Goal: Task Accomplishment & Management: Manage account settings

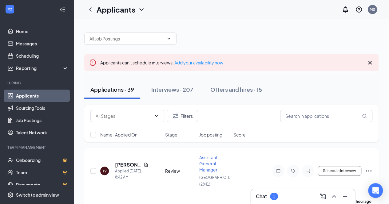
scroll to position [31, 0]
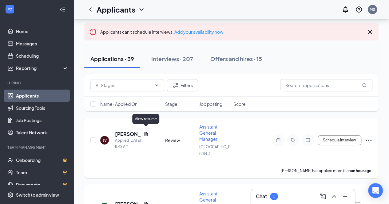
click at [145, 132] on icon "Document" at bounding box center [146, 134] width 5 height 5
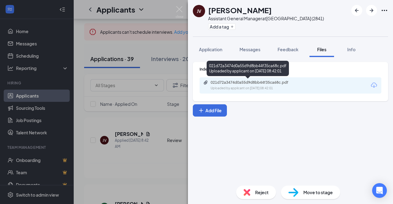
click at [279, 88] on div "Uploaded by applicant on [DATE] 08:42:01" at bounding box center [257, 88] width 92 height 5
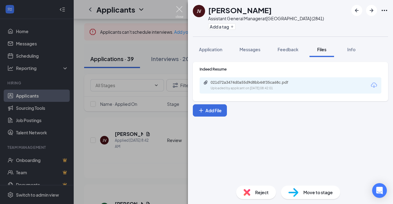
click at [181, 8] on img at bounding box center [180, 12] width 8 height 12
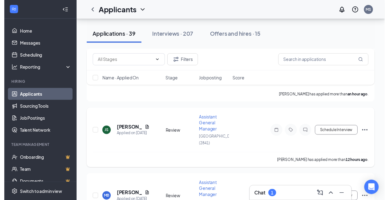
scroll to position [92, 0]
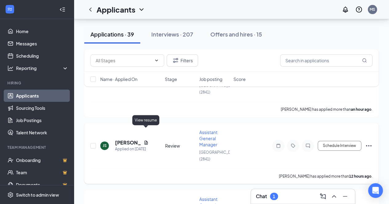
click at [146, 141] on icon "Document" at bounding box center [145, 143] width 3 height 4
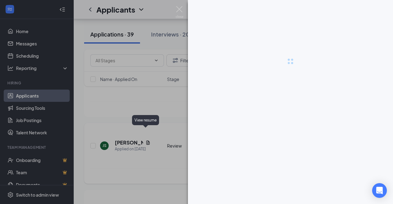
click at [146, 131] on div at bounding box center [196, 102] width 393 height 204
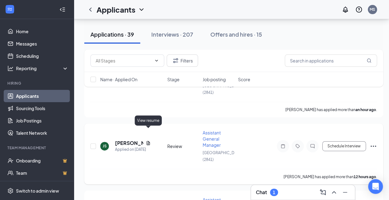
click at [148, 141] on icon "Document" at bounding box center [148, 143] width 3 height 4
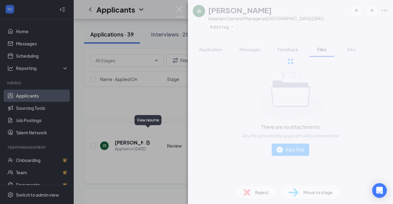
click at [148, 131] on div "JS [PERSON_NAME] Assistant General Manager at [GEOGRAPHIC_DATA] (2841) Add a ta…" at bounding box center [196, 102] width 393 height 204
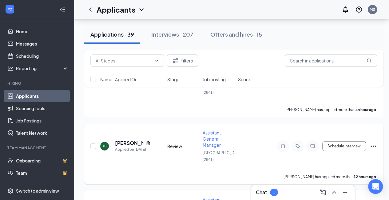
click at [151, 140] on div "JS [PERSON_NAME] Applied on [DATE]" at bounding box center [131, 146] width 63 height 13
click at [150, 140] on icon "Document" at bounding box center [148, 142] width 5 height 5
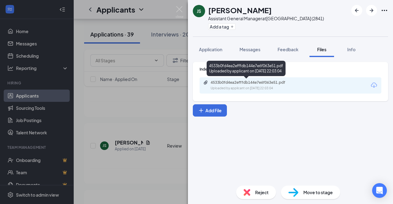
click at [269, 85] on div "4533b0fd4ea2efffdb144e7e6f063e51.pdf" at bounding box center [254, 82] width 86 height 5
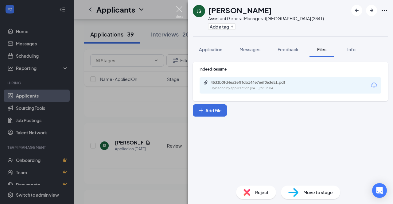
click at [180, 9] on img at bounding box center [180, 12] width 8 height 12
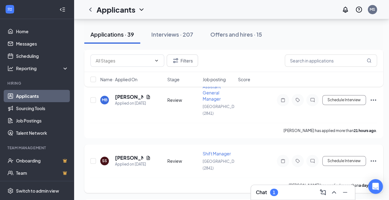
scroll to position [215, 0]
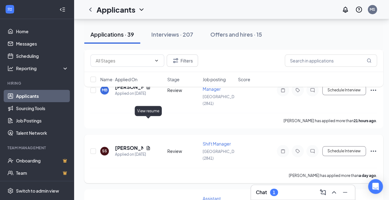
click at [149, 145] on icon "Document" at bounding box center [148, 147] width 5 height 5
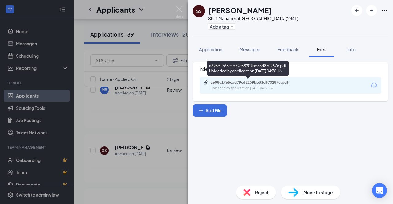
click at [256, 87] on div "Uploaded by applicant on [DATE] 04:30:16" at bounding box center [257, 88] width 92 height 5
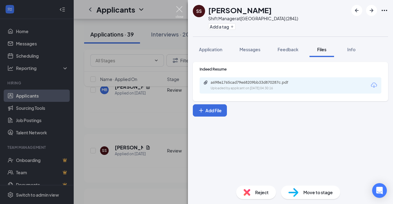
click at [178, 10] on img at bounding box center [180, 12] width 8 height 12
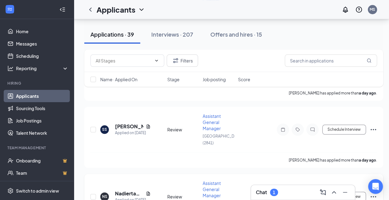
scroll to position [307, 0]
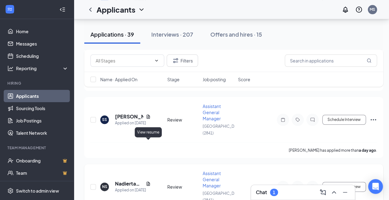
click at [148, 181] on icon "Document" at bounding box center [148, 183] width 5 height 5
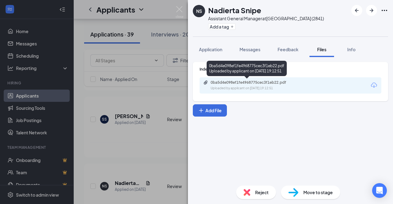
click at [273, 89] on div "Uploaded by applicant on [DATE] 19:12:51" at bounding box center [257, 88] width 92 height 5
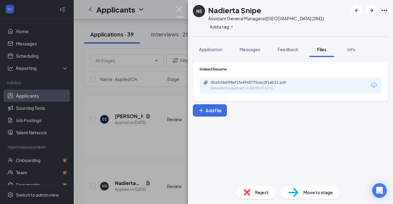
click at [180, 11] on img at bounding box center [180, 12] width 8 height 12
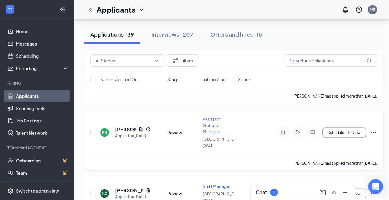
scroll to position [553, 0]
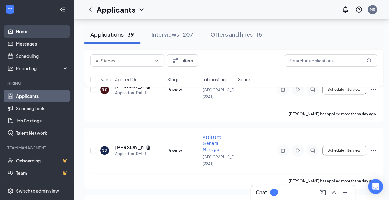
click at [23, 32] on link "Home" at bounding box center [42, 31] width 53 height 12
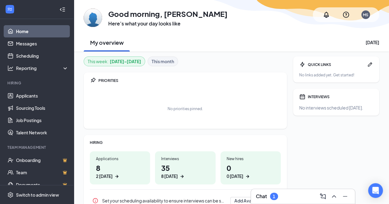
scroll to position [31, 0]
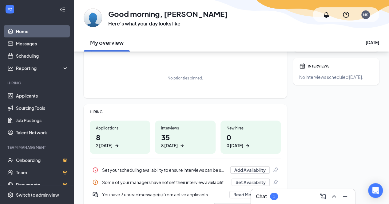
click at [110, 132] on h1 "8 2 [DATE]" at bounding box center [120, 140] width 48 height 17
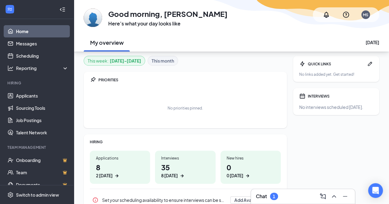
scroll to position [0, 0]
